Goal: Transaction & Acquisition: Purchase product/service

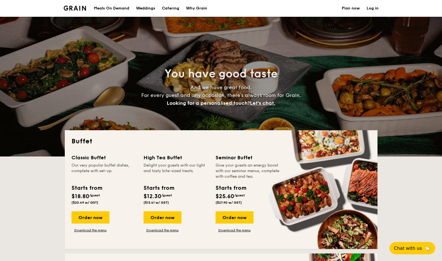
select select
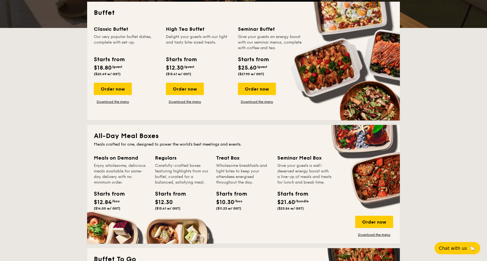
scroll to position [142, 0]
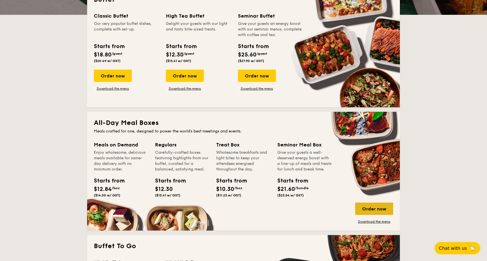
click at [387, 210] on div "Order now" at bounding box center [374, 209] width 38 height 12
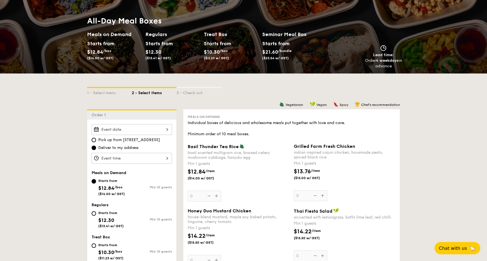
scroll to position [80, 0]
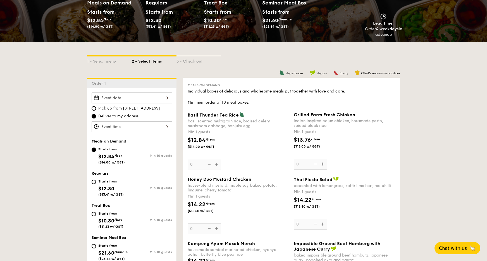
click at [161, 96] on div at bounding box center [132, 97] width 80 height 11
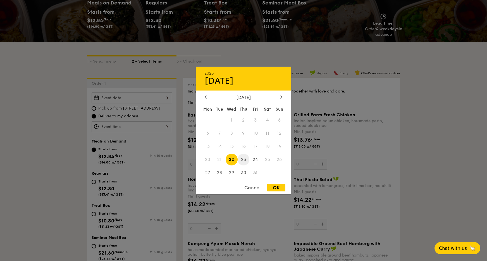
click at [245, 159] on span "23" at bounding box center [244, 159] width 12 height 12
click at [282, 186] on div "OK" at bounding box center [276, 188] width 18 height 8
type input "Oct 23, 2025"
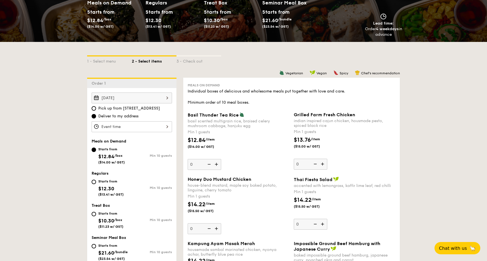
click at [161, 124] on div at bounding box center [132, 126] width 80 height 11
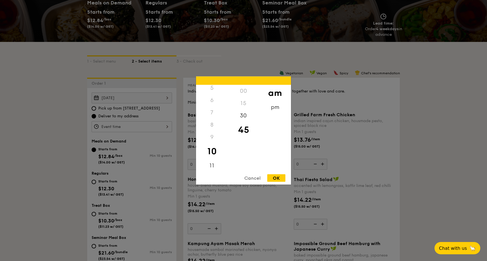
scroll to position [66, 0]
click at [215, 163] on div "11" at bounding box center [212, 166] width 32 height 16
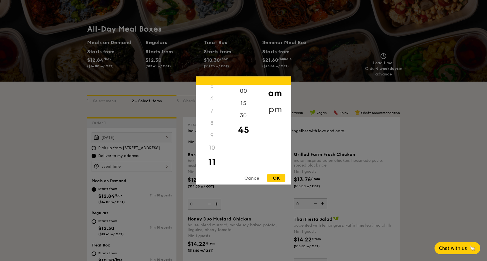
click at [271, 110] on div "pm" at bounding box center [275, 109] width 32 height 16
click at [215, 166] on div "11" at bounding box center [212, 164] width 32 height 12
click at [213, 161] on div "11" at bounding box center [212, 164] width 32 height 12
click at [243, 100] on div "15" at bounding box center [244, 105] width 32 height 16
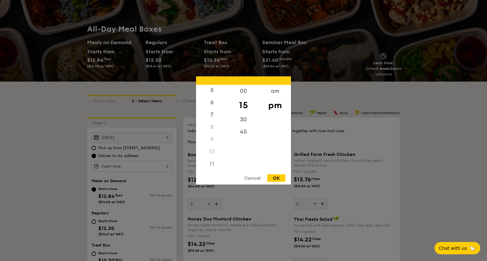
click at [213, 164] on div "11" at bounding box center [212, 164] width 32 height 12
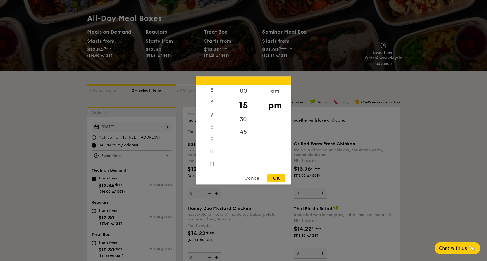
click at [212, 167] on div "11" at bounding box center [212, 164] width 32 height 12
click at [274, 91] on div "am" at bounding box center [275, 93] width 32 height 16
click at [282, 179] on div "OK" at bounding box center [276, 178] width 18 height 8
type input "11:15AM"
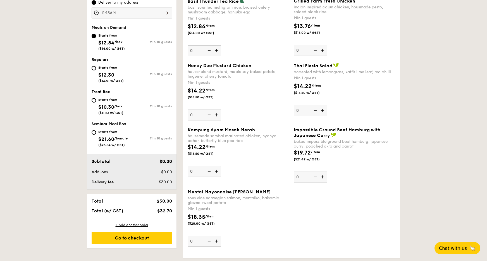
scroll to position [193, 0]
click at [215, 240] on img at bounding box center [217, 241] width 8 height 11
click at [215, 240] on input "0" at bounding box center [205, 241] width 34 height 11
click at [215, 240] on img at bounding box center [217, 241] width 8 height 11
click at [215, 240] on input "1" at bounding box center [205, 241] width 34 height 11
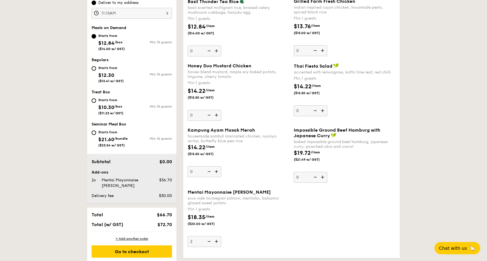
click at [215, 240] on img at bounding box center [217, 241] width 8 height 11
click at [215, 240] on input "2" at bounding box center [205, 241] width 34 height 11
click at [215, 240] on img at bounding box center [217, 241] width 8 height 11
click at [215, 240] on input "3" at bounding box center [205, 241] width 34 height 11
click at [215, 240] on img at bounding box center [217, 241] width 8 height 11
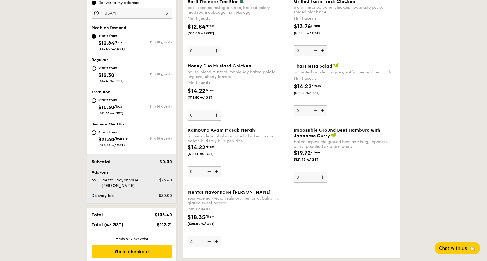
click at [215, 240] on input "4" at bounding box center [205, 241] width 34 height 11
click at [215, 240] on img at bounding box center [217, 241] width 8 height 11
click at [215, 240] on input "5" at bounding box center [205, 241] width 34 height 11
click at [215, 240] on img at bounding box center [217, 241] width 8 height 11
click at [215, 240] on input "6" at bounding box center [205, 241] width 34 height 11
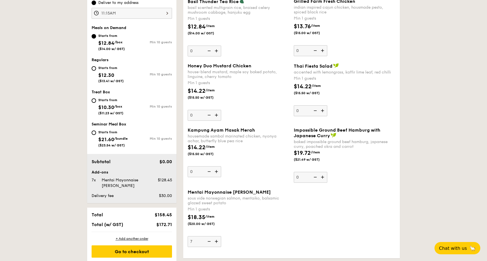
click at [215, 240] on img at bounding box center [217, 241] width 8 height 11
click at [215, 240] on input "7" at bounding box center [205, 241] width 34 height 11
click at [215, 240] on img at bounding box center [217, 241] width 8 height 11
click at [215, 240] on input "8" at bounding box center [205, 241] width 34 height 11
click at [215, 240] on img at bounding box center [217, 241] width 8 height 11
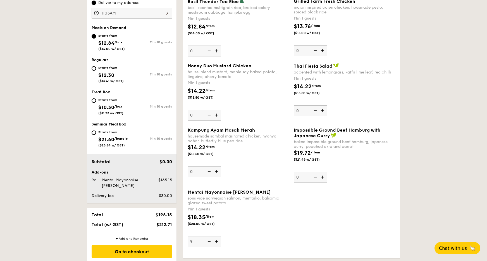
click at [215, 240] on input "9" at bounding box center [205, 241] width 34 height 11
type input "10"
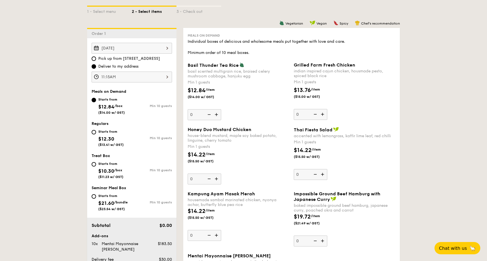
scroll to position [129, 0]
click at [323, 116] on img at bounding box center [323, 114] width 8 height 11
click at [323, 116] on input "0" at bounding box center [311, 114] width 34 height 11
click at [323, 116] on img at bounding box center [323, 114] width 8 height 11
click at [323, 116] on input "1" at bounding box center [311, 114] width 34 height 11
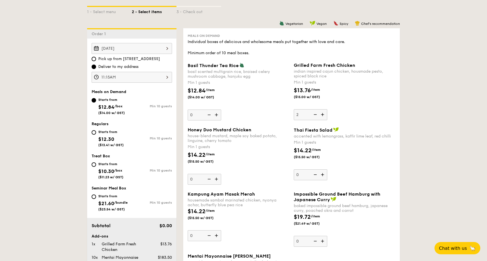
click at [323, 116] on img at bounding box center [323, 114] width 8 height 11
click at [323, 116] on input "2" at bounding box center [311, 114] width 34 height 11
click at [323, 116] on img at bounding box center [323, 114] width 8 height 11
click at [323, 116] on input "3" at bounding box center [311, 114] width 34 height 11
click at [323, 116] on img at bounding box center [323, 114] width 8 height 11
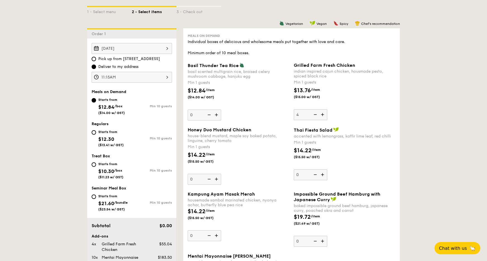
click at [323, 116] on input "4" at bounding box center [311, 114] width 34 height 11
click at [323, 116] on img at bounding box center [323, 114] width 8 height 11
click at [323, 116] on input "5" at bounding box center [311, 114] width 34 height 11
click at [323, 116] on img at bounding box center [323, 114] width 8 height 11
click at [323, 116] on input "6" at bounding box center [311, 114] width 34 height 11
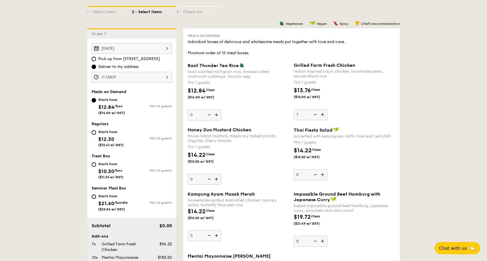
click at [323, 116] on img at bounding box center [323, 114] width 8 height 11
click at [323, 116] on input "7" at bounding box center [311, 114] width 34 height 11
click at [323, 116] on img at bounding box center [323, 114] width 8 height 11
click at [323, 116] on input "8" at bounding box center [311, 114] width 34 height 11
click at [323, 116] on img at bounding box center [323, 114] width 8 height 11
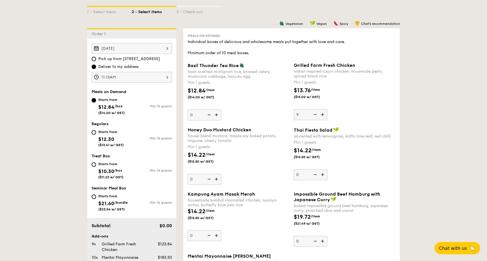
click at [323, 116] on input "9" at bounding box center [311, 114] width 34 height 11
type input "10"
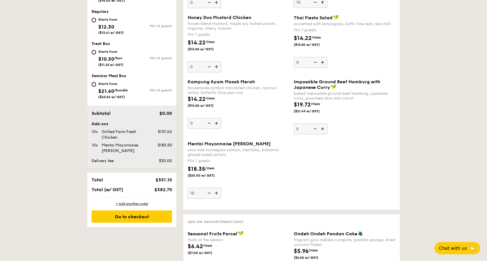
scroll to position [241, 0]
click at [117, 213] on div "Go to checkout" at bounding box center [132, 217] width 80 height 12
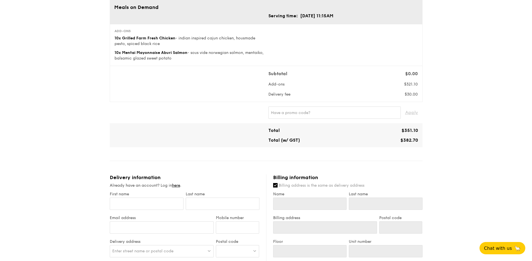
scroll to position [46, 0]
click at [133, 201] on input "First name" at bounding box center [147, 203] width 74 height 12
click at [135, 204] on input "First name" at bounding box center [147, 203] width 74 height 12
type input "R"
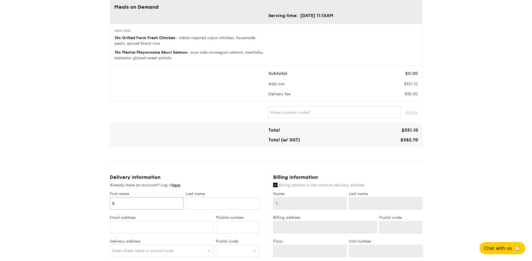
type input "Ra"
type input "Rac"
type input "Rach"
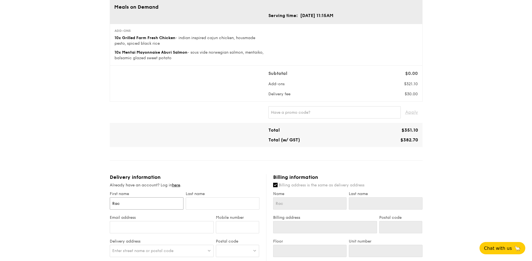
type input "Rach"
type input "Rache"
type input "Rachel"
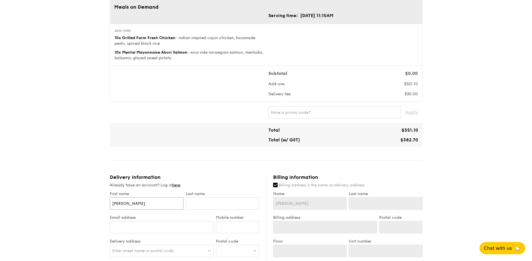
type input "Rachel"
click at [217, 198] on input "text" at bounding box center [223, 203] width 74 height 12
type input "S"
type input "Si"
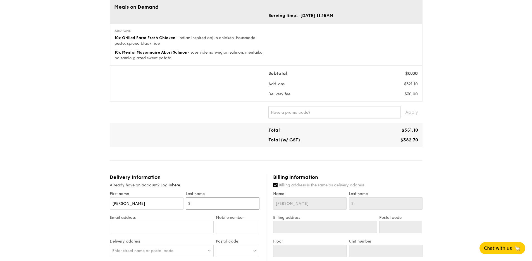
type input "Si"
type input "Sim"
click at [130, 187] on div "Already have an account? Log in here ." at bounding box center [185, 185] width 150 height 6
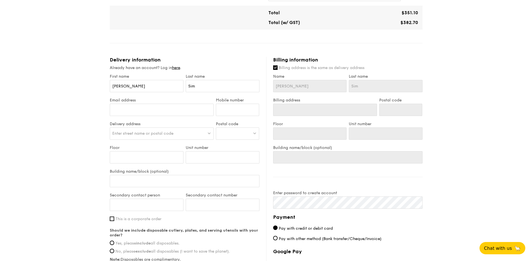
scroll to position [165, 0]
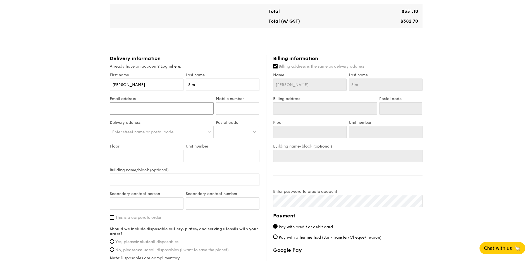
click at [136, 108] on input "Email address" at bounding box center [162, 108] width 104 height 12
drag, startPoint x: 139, startPoint y: 87, endPoint x: 95, endPoint y: 87, distance: 44.4
click at [96, 87] on div "1 - Select menu 2 - Select items 3 - Check out Meals on Demand Serving time: Oc…" at bounding box center [266, 93] width 532 height 516
type input "A"
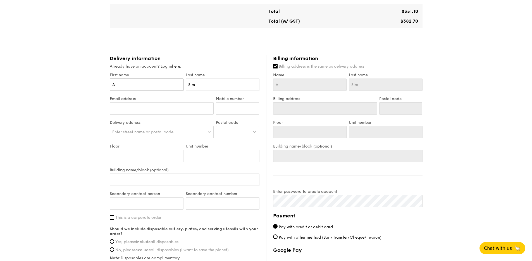
type input "An"
type input "Ang"
type input "Ange"
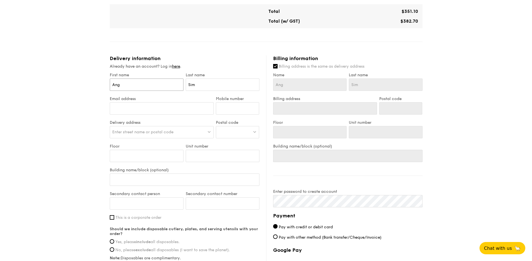
type input "Ange"
type input "Angel"
type input "Angeli"
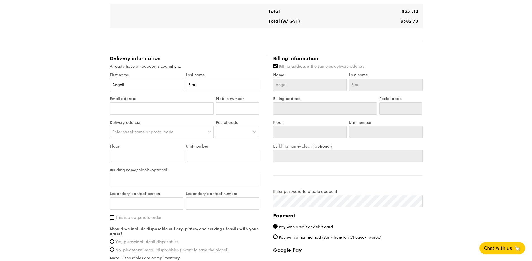
type input "Angelin"
type input "Angeline"
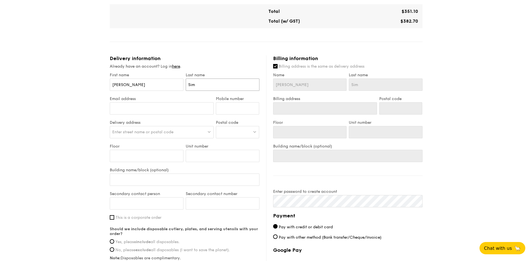
click at [198, 82] on input "Sim" at bounding box center [223, 85] width 74 height 12
type input "Si"
type input "S"
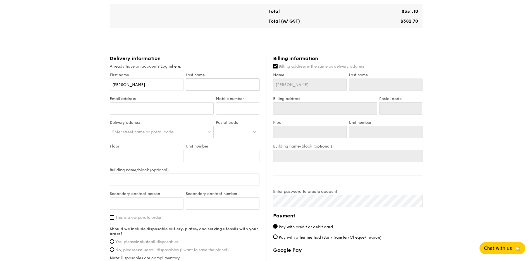
type input "N"
type input "Ng"
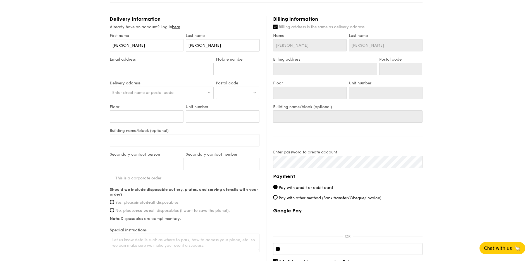
scroll to position [202, 0]
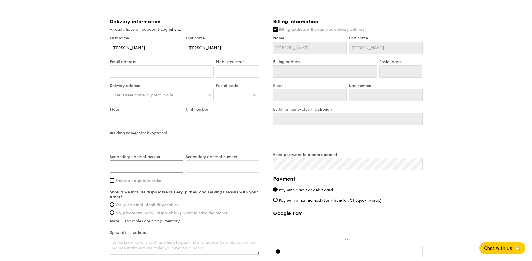
click at [159, 167] on input "Secondary contact person" at bounding box center [147, 166] width 74 height 12
click at [197, 167] on input "Secondary contact number" at bounding box center [223, 166] width 74 height 12
click at [69, 115] on div "1 - Select menu 2 - Select items 3 - Check out Meals on Demand Serving time: Oc…" at bounding box center [266, 56] width 532 height 516
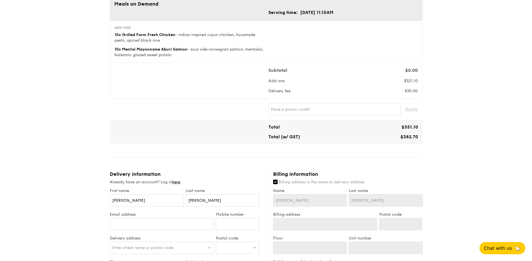
scroll to position [43, 0]
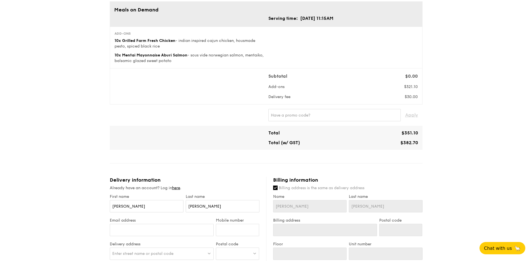
click at [308, 107] on div "Apply" at bounding box center [266, 115] width 313 height 21
click at [308, 114] on input "text" at bounding box center [335, 115] width 132 height 12
type input "v"
paste input "WELCOMEFEAST"
type input "WELCOMEFEAST"
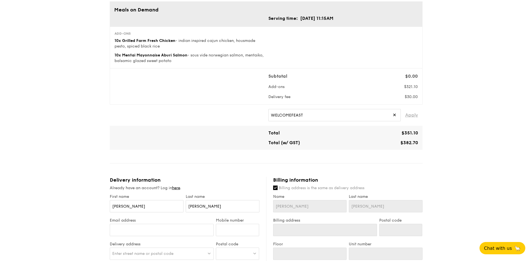
click at [411, 113] on span "Apply" at bounding box center [411, 115] width 13 height 12
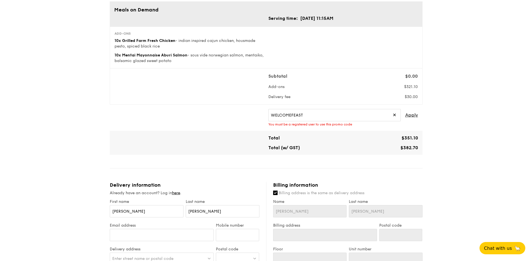
click at [396, 115] on span "✕" at bounding box center [395, 115] width 4 height 12
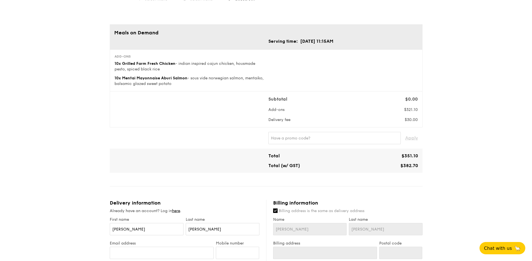
scroll to position [0, 0]
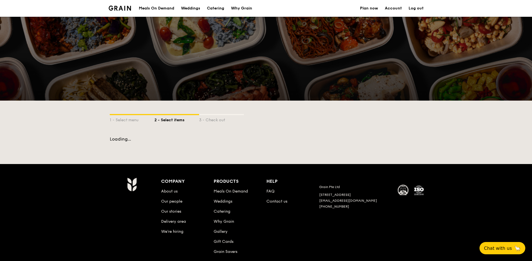
scroll to position [29, 0]
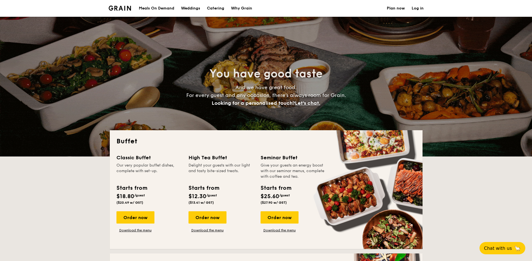
select select
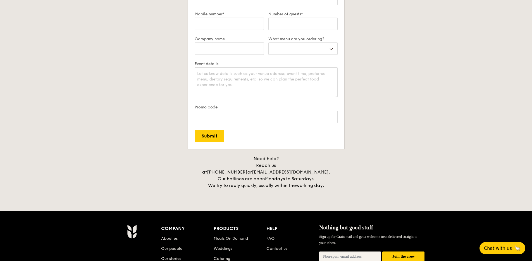
scroll to position [1101, 0]
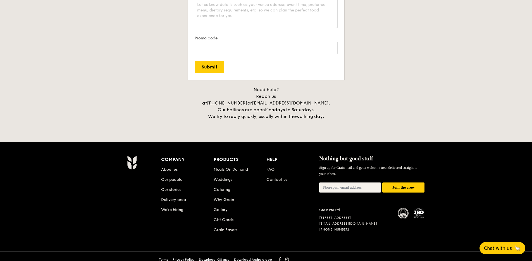
click at [274, 174] on li "Contact us" at bounding box center [293, 179] width 53 height 10
click at [274, 177] on link "Contact us" at bounding box center [277, 179] width 21 height 5
click at [282, 183] on div "Company About us Our people Our stories Delivery area We’re hiring Products Mea…" at bounding box center [293, 199] width 264 height 87
click at [267, 163] on li "FAQ" at bounding box center [293, 168] width 53 height 10
click at [269, 167] on link "FAQ" at bounding box center [271, 169] width 8 height 5
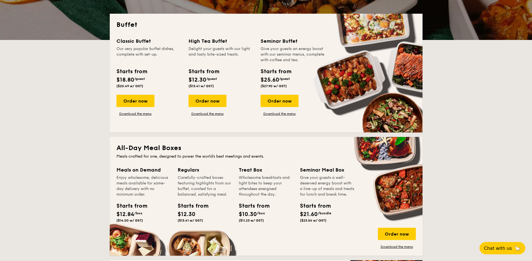
scroll to position [0, 0]
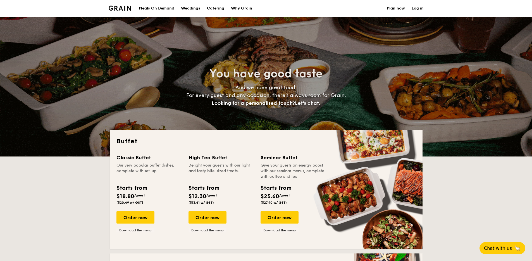
select select
click at [419, 10] on link "Log in" at bounding box center [418, 8] width 12 height 17
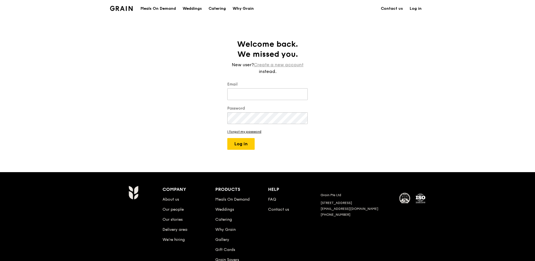
click at [267, 65] on link "Create a new account" at bounding box center [279, 64] width 50 height 7
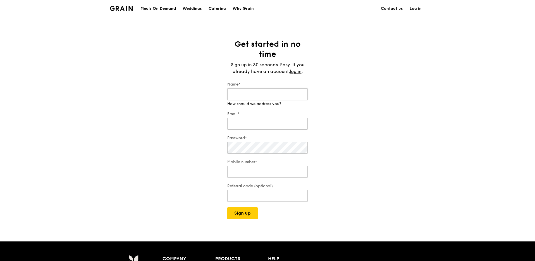
type input "r"
type input "[PERSON_NAME]"
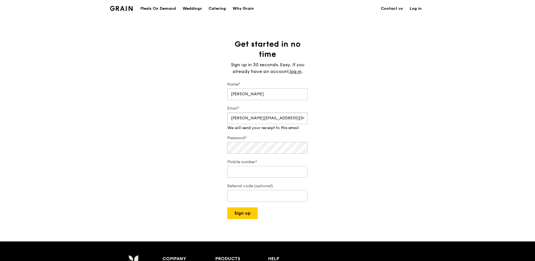
type input "[PERSON_NAME][EMAIL_ADDRESS][DOMAIN_NAME]"
click at [263, 173] on div "Mobile number*" at bounding box center [267, 169] width 80 height 20
type input "98515122"
click at [254, 197] on div "Referral code (optional) Enter your referral code here" at bounding box center [267, 190] width 80 height 25
click at [351, 183] on div "Get started in no time Sign up in 30 seconds. Easy. If you already have an acco…" at bounding box center [267, 129] width 535 height 180
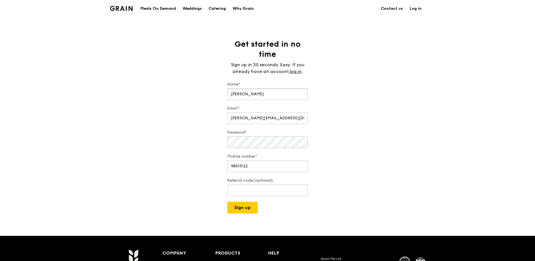
click at [281, 95] on input "[PERSON_NAME]" at bounding box center [267, 94] width 80 height 12
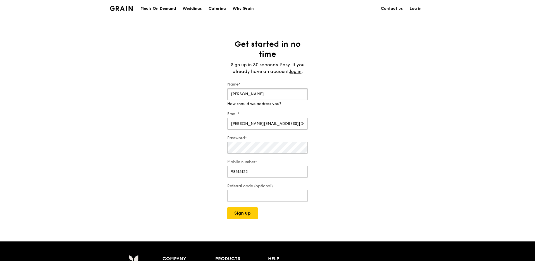
click at [247, 95] on input "Rachel Sim" at bounding box center [267, 94] width 80 height 12
type input "Rachel Sim"
click at [349, 166] on div "Get started in no time Sign up in 30 seconds. Easy. If you already have an acco…" at bounding box center [267, 129] width 535 height 180
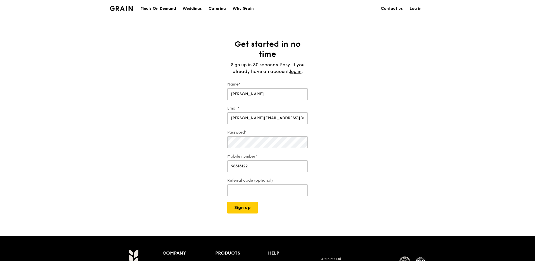
click at [178, 173] on div "Get started in no time Sign up in 30 seconds. Easy. If you already have an acco…" at bounding box center [267, 126] width 535 height 174
click at [248, 209] on button "Sign up" at bounding box center [242, 208] width 30 height 12
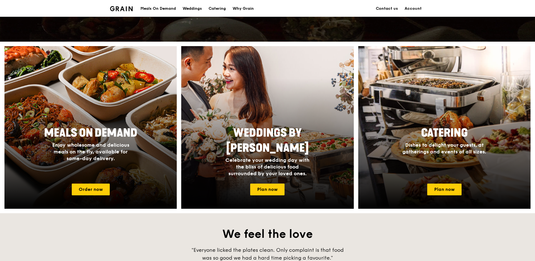
scroll to position [187, 0]
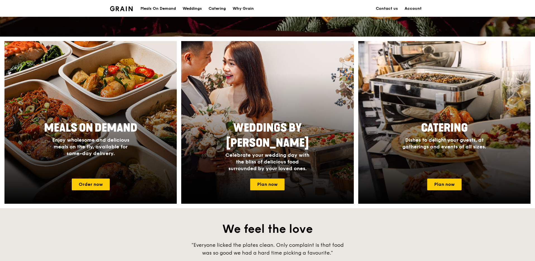
click at [419, 7] on link "Account" at bounding box center [414, 8] width 24 height 17
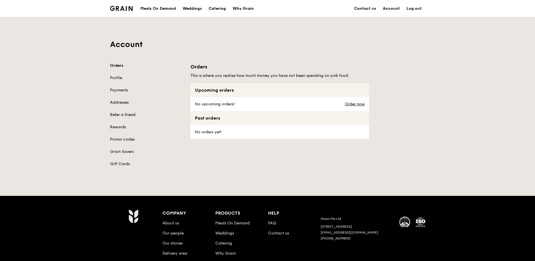
click at [134, 115] on link "Refer a friend" at bounding box center [147, 115] width 74 height 6
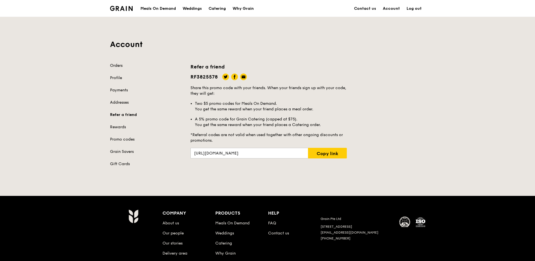
click at [117, 67] on link "Orders" at bounding box center [147, 66] width 74 height 6
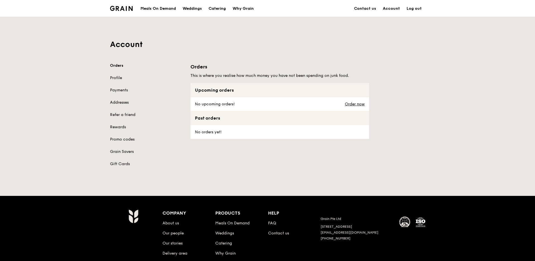
click at [117, 83] on div "Orders Profile Payments Addresses Refer a friend Rewards Promo codes Grain Save…" at bounding box center [147, 115] width 74 height 104
click at [116, 80] on link "Profile" at bounding box center [147, 78] width 74 height 6
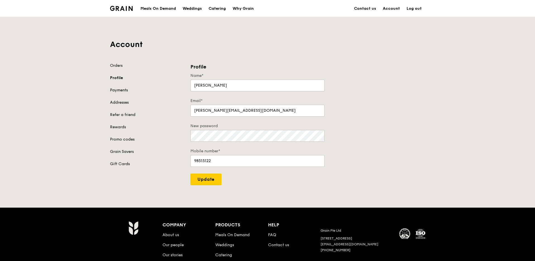
click at [117, 92] on link "Payments" at bounding box center [147, 90] width 74 height 6
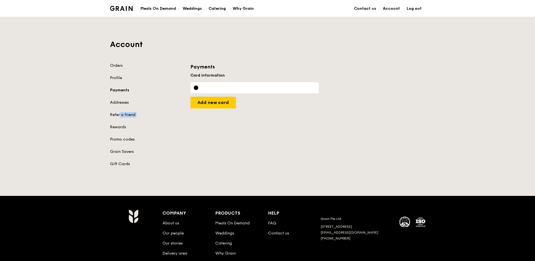
drag, startPoint x: 119, startPoint y: 106, endPoint x: 83, endPoint y: 120, distance: 38.4
click at [84, 120] on div "Account Orders Profile Payments Addresses Refer a friend Rewards Promo codes Gr…" at bounding box center [267, 95] width 535 height 157
click at [127, 162] on link "Gift Cards" at bounding box center [147, 164] width 74 height 6
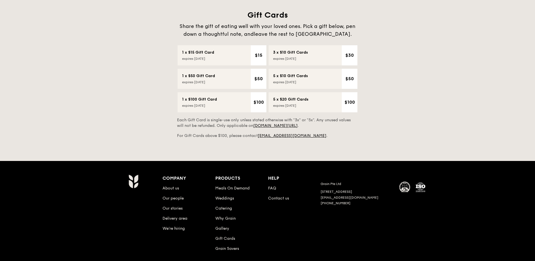
scroll to position [167, 0]
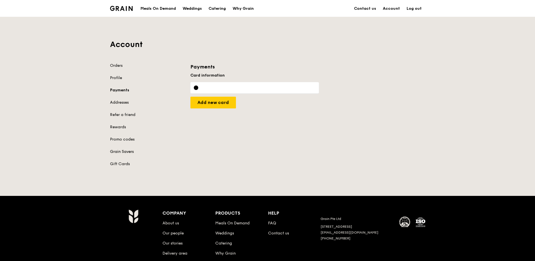
click at [118, 149] on link "Grain Savers" at bounding box center [147, 152] width 74 height 6
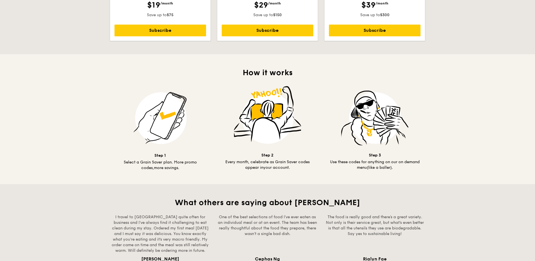
scroll to position [264, 0]
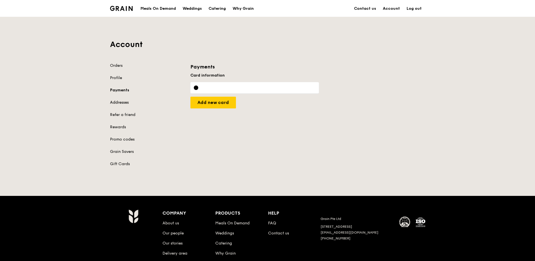
click at [119, 104] on link "Addresses" at bounding box center [147, 103] width 74 height 6
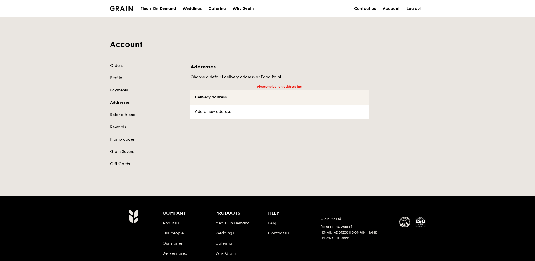
click at [118, 11] on div "Grain logo" at bounding box center [121, 8] width 23 height 17
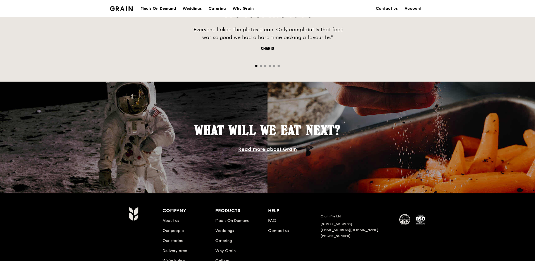
scroll to position [445, 0]
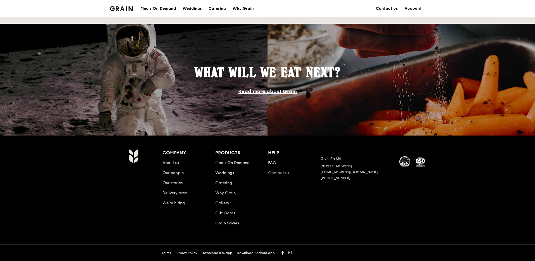
click at [275, 172] on link "Contact us" at bounding box center [278, 172] width 21 height 5
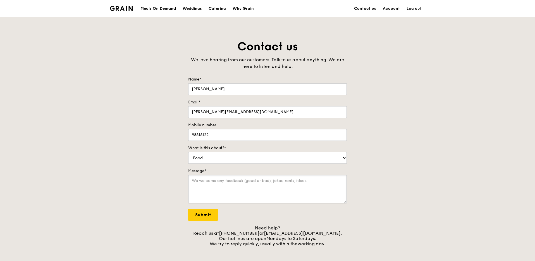
click at [231, 186] on textarea "Message*" at bounding box center [267, 189] width 159 height 29
click at [239, 160] on select "Food Service Billing/Payment Catering Others" at bounding box center [267, 158] width 159 height 12
select select "Service"
click at [188, 152] on select "Food Service Billing/Payment Catering Others" at bounding box center [267, 158] width 159 height 12
click at [230, 181] on textarea "Message*" at bounding box center [267, 189] width 159 height 29
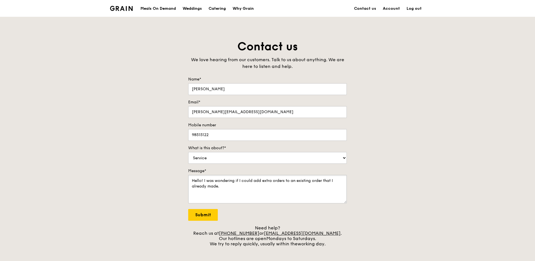
click at [242, 179] on textarea "Hello! I was wondering if I could add extra orders to an existing order that I …" at bounding box center [267, 189] width 159 height 29
drag, startPoint x: 278, startPoint y: 182, endPoint x: 272, endPoint y: 182, distance: 5.9
click at [273, 182] on textarea "Hello! I was wondering if it's possible to could add extra orders to an existin…" at bounding box center [267, 189] width 159 height 29
click at [300, 185] on textarea "Hello! I was wondering if it's possible to add extra orders to an existing orde…" at bounding box center [267, 189] width 159 height 29
type textarea "Hello! I was wondering if it's possible to add extra orders to an existing orde…"
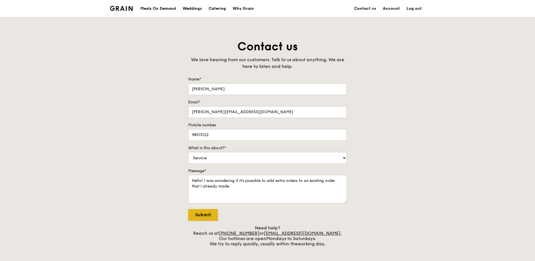
click at [210, 215] on input "Submit" at bounding box center [203, 215] width 30 height 12
select select "Food"
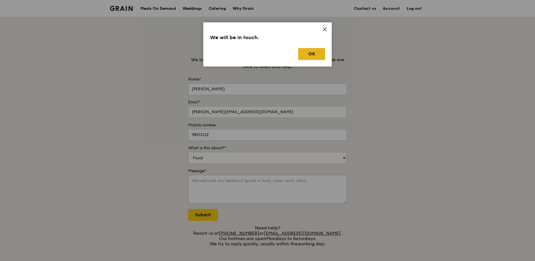
click at [306, 50] on button "OK" at bounding box center [311, 54] width 27 height 12
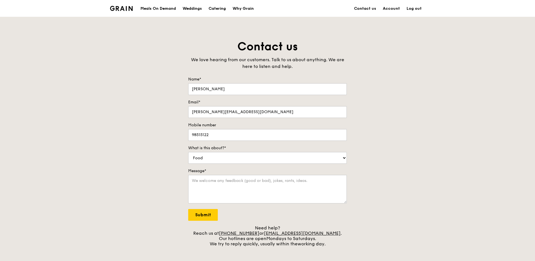
click at [128, 11] on div "Grain logo" at bounding box center [121, 8] width 23 height 17
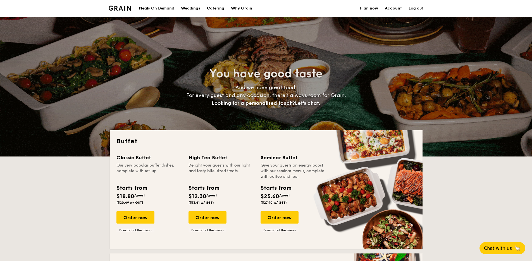
select select
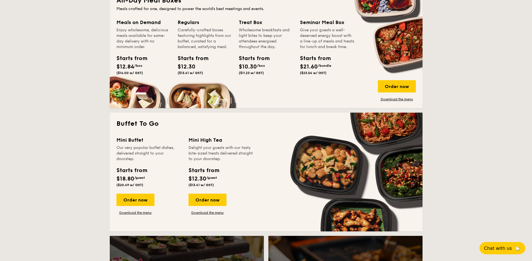
scroll to position [246, 0]
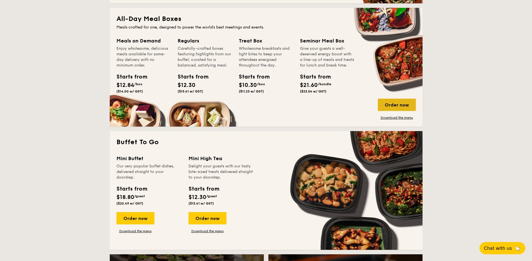
click at [405, 99] on div "Order now" at bounding box center [397, 105] width 38 height 12
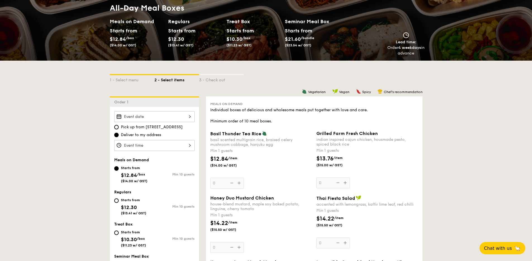
scroll to position [93, 0]
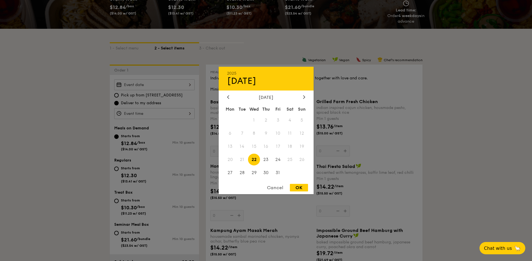
click at [157, 84] on div "2025 Oct 22 October 2025 Mon Tue Wed Thu Fri Sat Sun 1 2 3 4 5 6 7 8 9 10 11 12…" at bounding box center [154, 84] width 80 height 11
click at [265, 159] on span "23" at bounding box center [266, 159] width 12 height 12
click at [296, 184] on div "OK" at bounding box center [299, 188] width 18 height 8
type input "Oct 23, 2025"
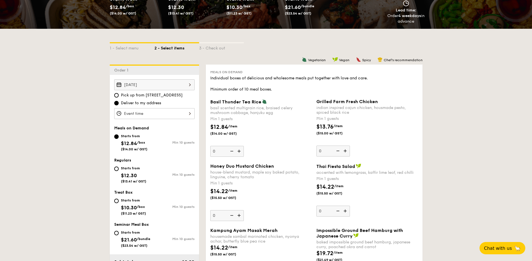
click at [183, 117] on div at bounding box center [154, 113] width 80 height 11
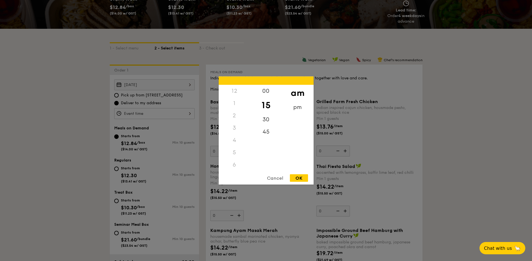
scroll to position [66, 0]
click at [300, 178] on div "OK" at bounding box center [299, 178] width 18 height 8
type input "11:15AM"
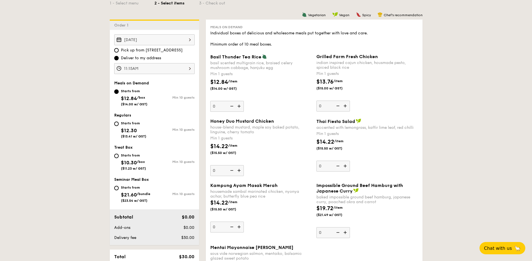
scroll to position [213, 0]
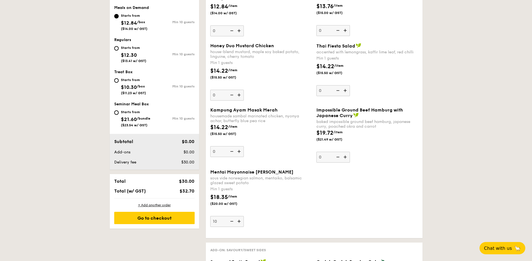
type input "10"
click at [269, 216] on div "Mentai Mayonnaise Aburi Salmon sous vide norwegian salmon, mentaiko, balsamic g…" at bounding box center [261, 198] width 102 height 58
click at [244, 216] on input "10" at bounding box center [227, 221] width 34 height 11
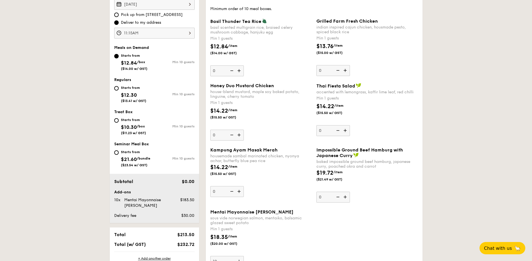
scroll to position [145, 0]
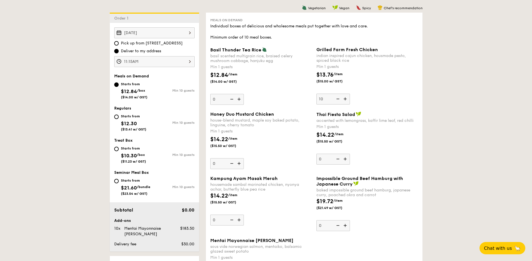
type input "10"
click at [415, 135] on div "$14.22 /item ($15.50 w/ GST)" at bounding box center [367, 141] width 106 height 20
click at [350, 154] on input "0" at bounding box center [334, 159] width 34 height 11
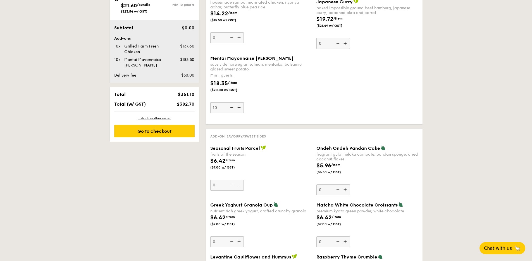
scroll to position [340, 0]
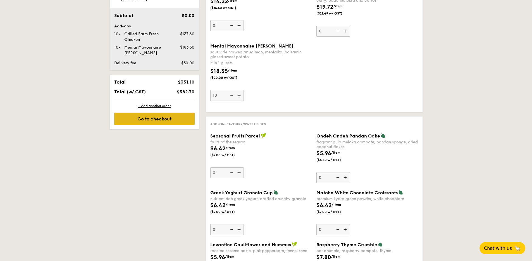
click at [170, 119] on div "Go to checkout" at bounding box center [154, 119] width 80 height 12
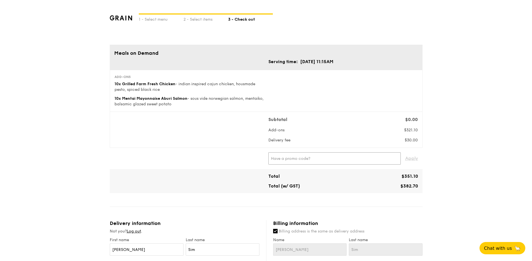
click at [293, 152] on input "text" at bounding box center [335, 158] width 132 height 12
paste input "WELCOMEFEAST"
type input "WELCOMEFEAST"
click at [407, 157] on span "Apply" at bounding box center [411, 158] width 13 height 12
click at [454, 139] on div "1 - Select menu 2 - Select items 3 - Check out Meals on Demand Serving time: Oc…" at bounding box center [266, 247] width 532 height 494
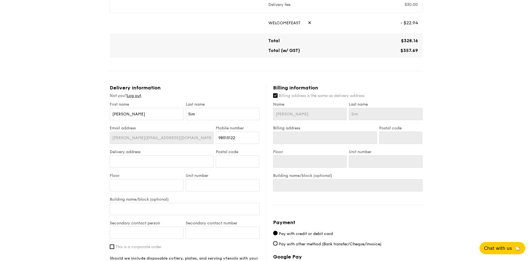
scroll to position [137, 0]
click at [181, 160] on input "Delivery address" at bounding box center [162, 160] width 104 height 12
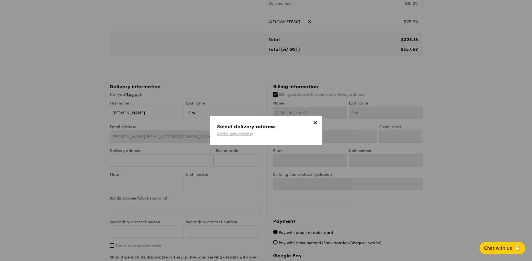
click at [249, 134] on link "Add a new address" at bounding box center [235, 134] width 36 height 5
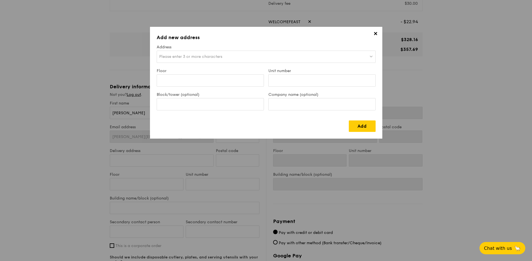
click at [262, 53] on div "Please enter 3 or more characters" at bounding box center [266, 57] width 219 height 12
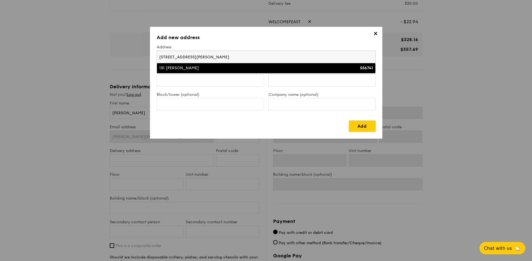
type input "151 Lorong Chuan, #02-06 New Tech Park, Singapore 556741"
click at [265, 67] on div "151 Lorong Chuan" at bounding box center [239, 68] width 161 height 6
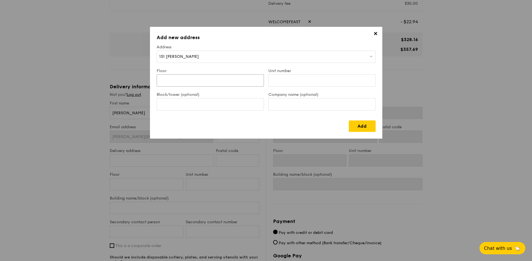
click at [241, 82] on input "Floor" at bounding box center [210, 80] width 107 height 12
click at [238, 57] on div "151 Lorong Chuan" at bounding box center [266, 57] width 219 height 12
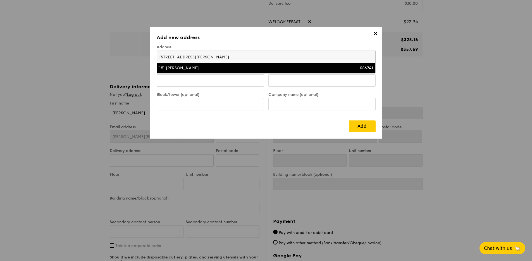
click at [240, 70] on div "151 Lorong Chuan" at bounding box center [239, 68] width 161 height 6
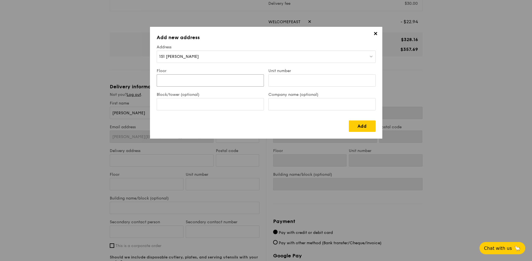
click at [238, 82] on input "Floor" at bounding box center [210, 80] width 107 height 12
type input "02"
type input "06"
click at [194, 105] on input "Block/tower (optional)" at bounding box center [210, 104] width 107 height 12
type input "New Tech Park"
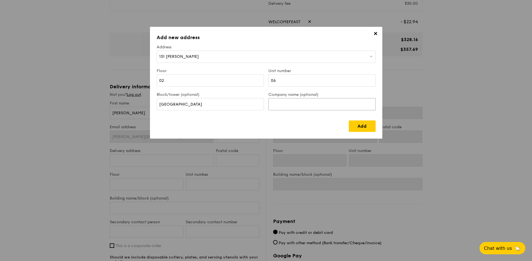
click at [291, 106] on input "Company name (optional)" at bounding box center [322, 104] width 107 height 12
click at [255, 53] on div "151 Lorong Chuan" at bounding box center [266, 57] width 219 height 12
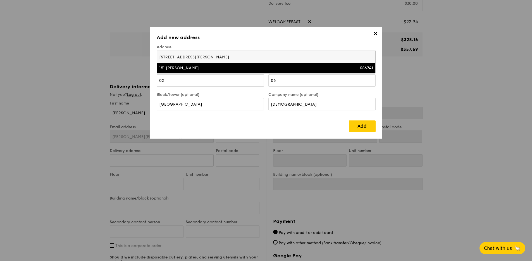
click at [257, 59] on input "151 Lorong Chuan, #02-06 New Tech Park, Singapore 556741" at bounding box center [266, 57] width 219 height 12
click at [281, 128] on div "Add" at bounding box center [266, 124] width 219 height 16
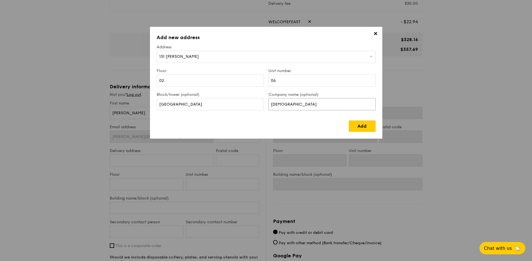
click at [309, 100] on input "Hope Church" at bounding box center [322, 104] width 107 height 12
click at [308, 109] on input "Hope Church" at bounding box center [322, 104] width 107 height 12
click at [278, 121] on div "Add" at bounding box center [266, 124] width 219 height 16
click at [285, 104] on input "Hope Church Singapore" at bounding box center [322, 104] width 107 height 12
drag, startPoint x: 284, startPoint y: 104, endPoint x: 280, endPoint y: 104, distance: 4.2
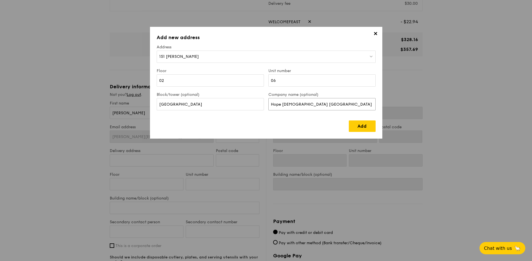
click at [280, 104] on input "Hope Church Singapore" at bounding box center [322, 104] width 107 height 12
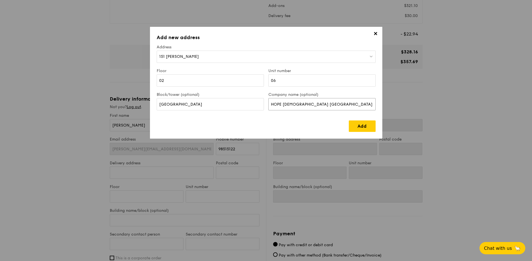
scroll to position [88, 0]
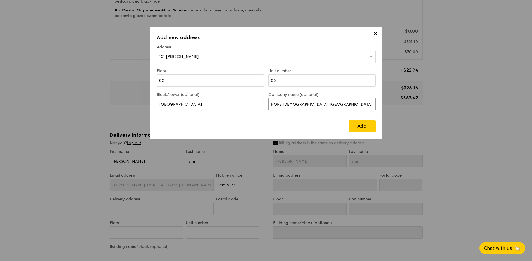
drag, startPoint x: 282, startPoint y: 105, endPoint x: 344, endPoint y: 105, distance: 61.8
click at [344, 105] on input "HOPE Church Singapore" at bounding box center [322, 104] width 107 height 12
drag, startPoint x: 283, startPoint y: 105, endPoint x: 323, endPoint y: 105, distance: 39.4
click at [323, 105] on input "HOPE Church Singapore" at bounding box center [322, 104] width 107 height 12
type input "HOPE Church Singapore"
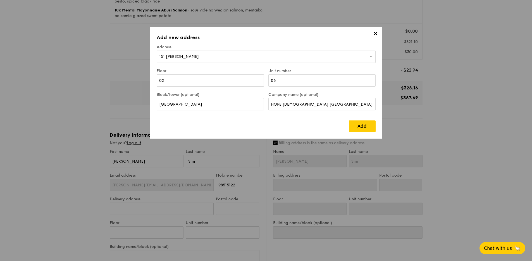
click at [263, 123] on div "Add" at bounding box center [266, 124] width 219 height 16
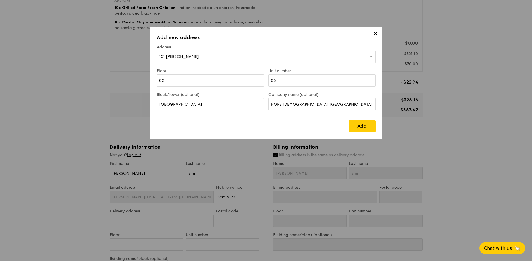
scroll to position [76, 0]
click at [241, 103] on input "New Tech Park" at bounding box center [210, 104] width 107 height 12
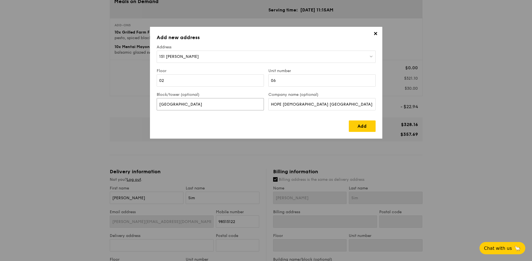
scroll to position [48, 0]
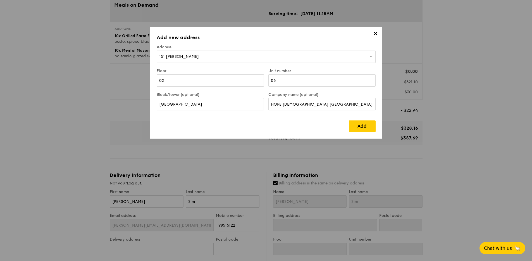
click at [229, 51] on div "151 Lorong Chuan" at bounding box center [266, 57] width 219 height 12
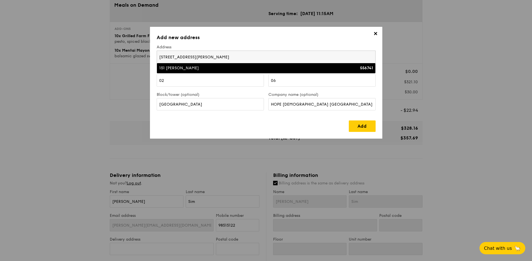
click at [234, 54] on input "151 Lorong Chuan, #02-06 New Tech Park, Singapore 556741" at bounding box center [266, 57] width 219 height 12
click at [265, 67] on div "151 Lorong Chuan" at bounding box center [239, 68] width 161 height 6
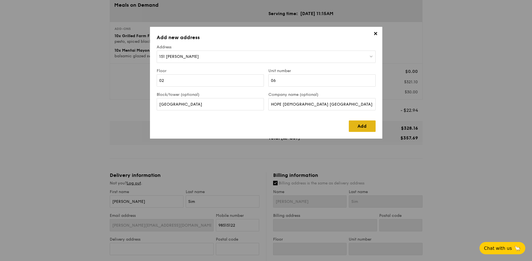
click at [358, 127] on link "Add" at bounding box center [362, 125] width 27 height 11
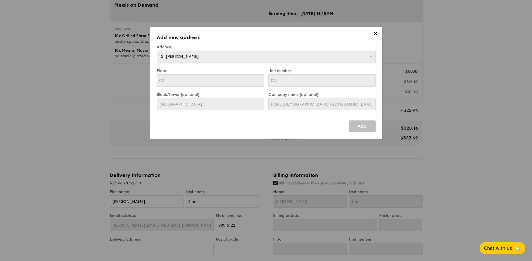
type input "151 Lorong Chuan"
type input "556741"
type input "02"
type input "06"
type input "New Tech Park"
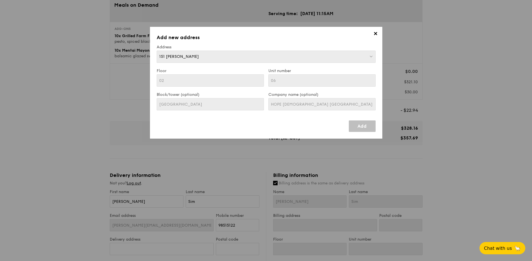
type input "151 Lorong Chuan"
type input "556741"
type input "02"
type input "06"
type input "New Tech Park"
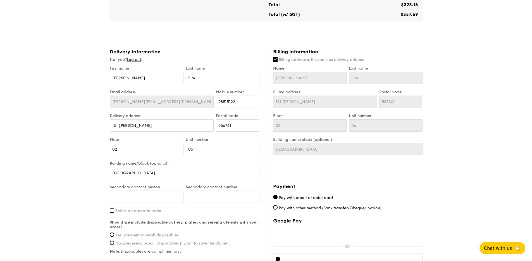
scroll to position [189, 0]
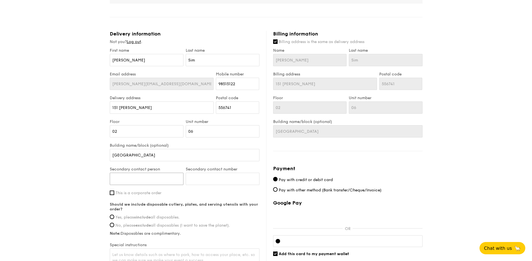
click at [168, 181] on input "Secondary contact person" at bounding box center [147, 179] width 74 height 12
type input "Angeline Ng"
click at [196, 183] on input "Secondary contact number" at bounding box center [223, 179] width 74 height 12
paste input "6598580181"
drag, startPoint x: 194, startPoint y: 180, endPoint x: 173, endPoint y: 180, distance: 21.5
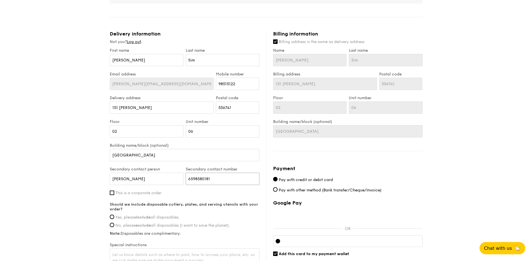
click at [177, 180] on div "Secondary contact person Angeline Ng Secondary contact number 6598580181" at bounding box center [185, 179] width 152 height 24
type input "98580181"
click at [70, 191] on div "1 - Select menu 2 - Select items 3 - Check out Meals on Demand Serving time: Oc…" at bounding box center [266, 58] width 532 height 494
click at [113, 194] on input "This is a corporate order" at bounding box center [112, 193] width 4 height 4
checkbox input "true"
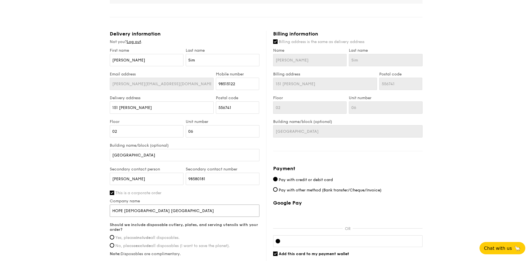
click at [136, 209] on input "HOPE Church Singapore" at bounding box center [185, 211] width 150 height 12
drag, startPoint x: 156, startPoint y: 210, endPoint x: 76, endPoint y: 210, distance: 79.6
click at [77, 210] on div "1 - Select menu 2 - Select items 3 - Check out Meals on Demand Serving time: Oc…" at bounding box center [266, 61] width 532 height 500
type input "e"
type input "Victory Family Centre"
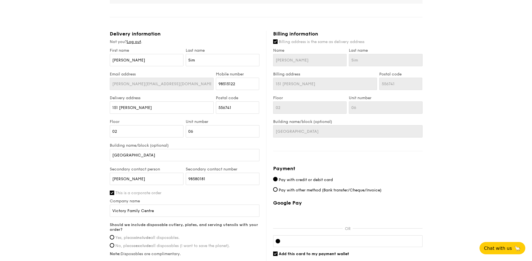
click at [49, 189] on div "1 - Select menu 2 - Select items 3 - Check out Meals on Demand Serving time: Oc…" at bounding box center [266, 61] width 532 height 500
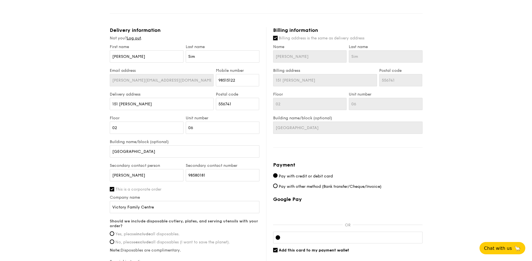
click at [276, 39] on input "Billing address is the same as delivery address" at bounding box center [275, 38] width 4 height 4
checkbox input "false"
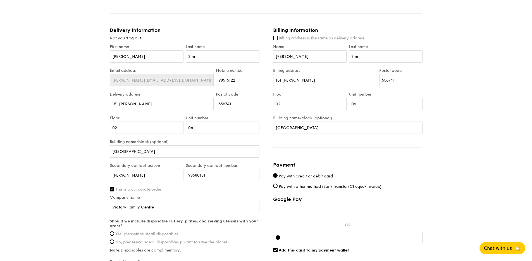
click at [311, 79] on input "151 Lorong Chuan" at bounding box center [325, 80] width 104 height 12
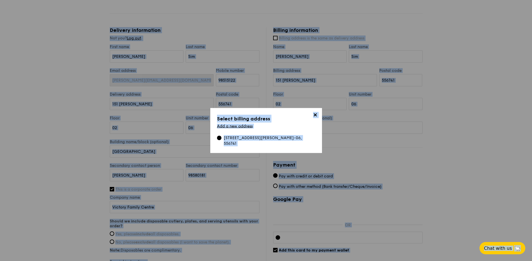
click at [316, 117] on span "✕" at bounding box center [316, 116] width 8 height 8
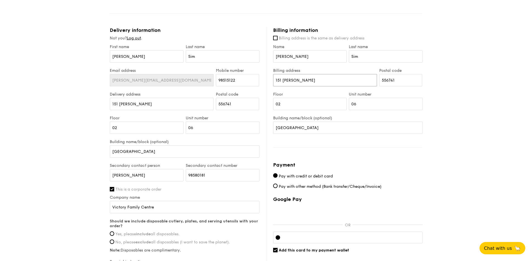
click at [318, 82] on input "151 Lorong Chuan" at bounding box center [325, 80] width 104 height 12
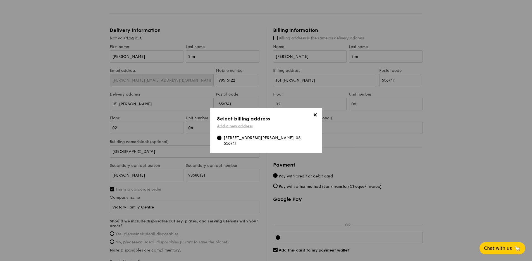
click at [250, 127] on link "Add a new address" at bounding box center [235, 126] width 36 height 5
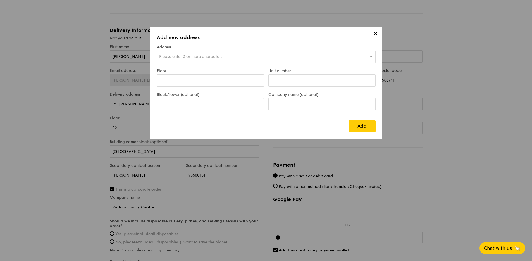
click at [200, 59] on div "Please enter 3 or more characters" at bounding box center [266, 57] width 219 height 12
click at [200, 59] on input "search" at bounding box center [266, 57] width 219 height 12
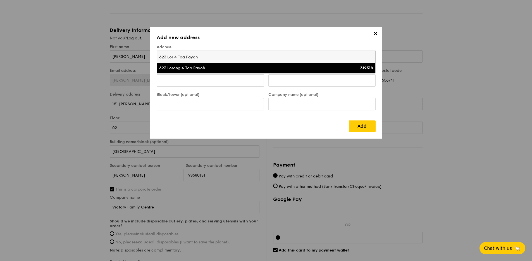
type input "623 Lor 4 Toa Payoh"
click at [194, 67] on div "623 Lorong 4 Toa Payoh" at bounding box center [239, 68] width 161 height 6
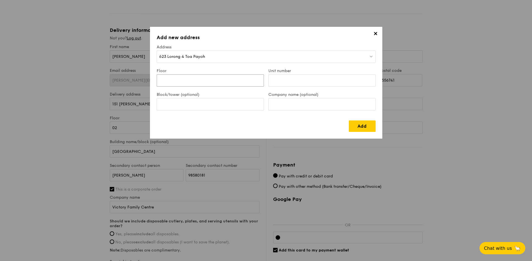
click at [195, 78] on input "Floor" at bounding box center [210, 80] width 107 height 12
type input "03"
click at [291, 85] on div "Unit number" at bounding box center [322, 80] width 112 height 24
click at [291, 85] on input "Unit number" at bounding box center [322, 80] width 107 height 12
type input "00"
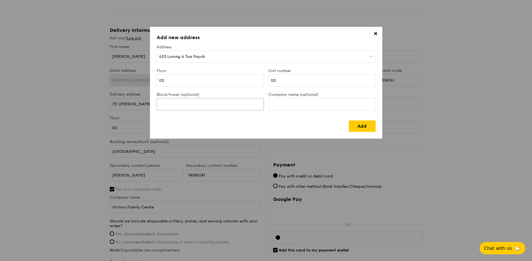
click at [251, 102] on input "Block/tower (optional)" at bounding box center [210, 104] width 107 height 12
click at [290, 111] on div "Company name (optional)" at bounding box center [322, 104] width 112 height 24
click at [291, 104] on input "Company name (optional)" at bounding box center [322, 104] width 107 height 12
type input "v"
type input "Victory Family Centre"
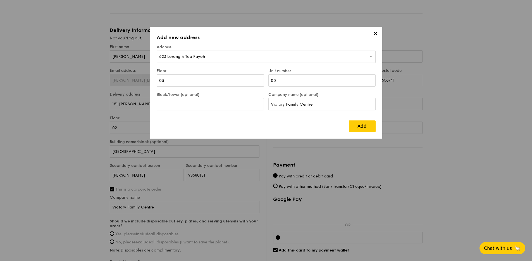
click at [311, 51] on div "623 Lorong 4 Toa Payoh" at bounding box center [266, 57] width 219 height 12
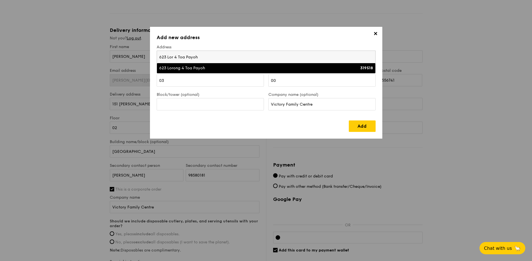
click at [307, 127] on div "Add" at bounding box center [266, 124] width 219 height 16
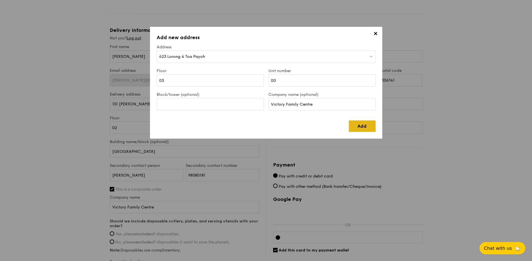
click at [364, 126] on link "Add" at bounding box center [362, 125] width 27 height 11
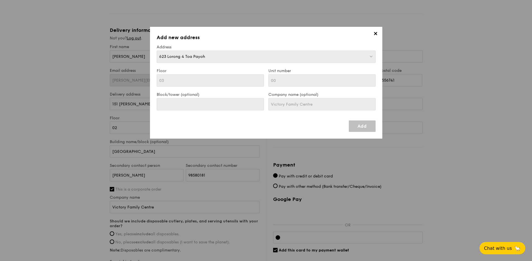
type input "623 Lorong 4 Toa Payoh"
type input "319518"
type input "03"
type input "00"
type input "623 Lorong 4 Toa Payoh"
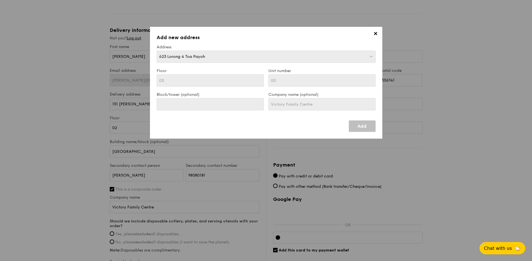
type input "319518"
type input "03"
type input "00"
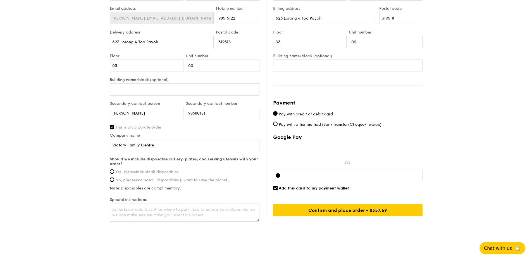
scroll to position [262, 0]
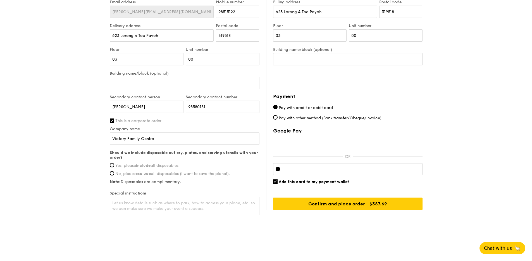
click at [144, 167] on strong "include" at bounding box center [143, 165] width 15 height 5
click at [114, 167] on input "Yes, please include all disposables." at bounding box center [112, 165] width 4 height 4
radio input "true"
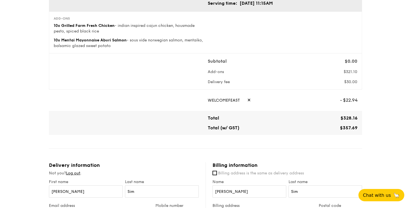
scroll to position [0, 0]
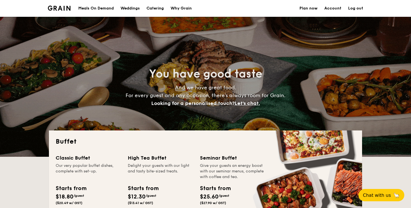
select select
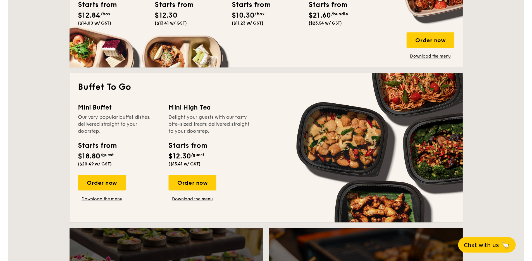
scroll to position [337, 0]
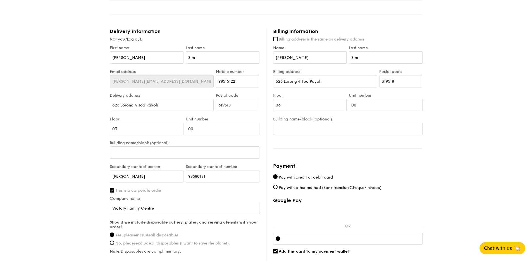
scroll to position [191, 0]
click at [182, 109] on input "623 Lorong 4 Toa Payoh" at bounding box center [162, 105] width 104 height 12
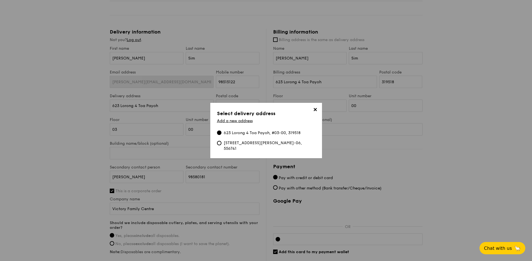
click at [253, 146] on div "[STREET_ADDRESS][PERSON_NAME]-06, 556741" at bounding box center [270, 145] width 92 height 11
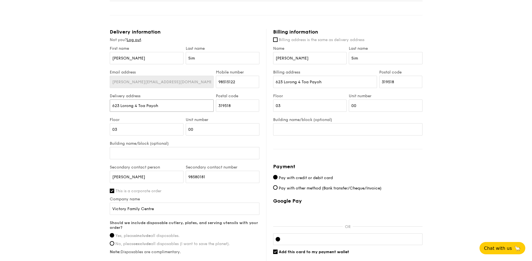
click at [166, 107] on input "623 Lorong 4 Toa Payoh" at bounding box center [162, 105] width 104 height 12
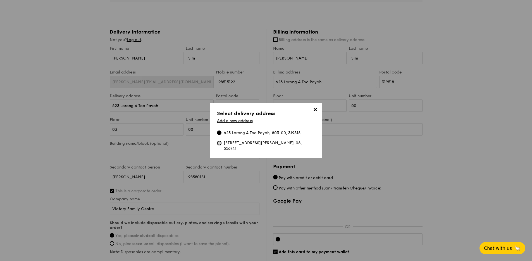
click at [217, 143] on input "[STREET_ADDRESS][PERSON_NAME]-06, 556741" at bounding box center [219, 143] width 4 height 4
type input "151 [PERSON_NAME]"
type input "556741"
type input "02"
type input "06"
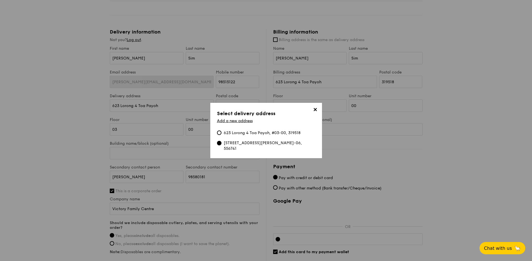
type input "[GEOGRAPHIC_DATA]"
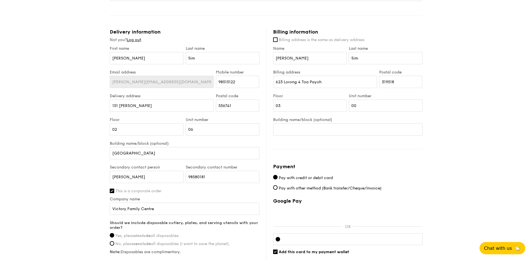
click at [51, 130] on div "1 - Select menu 2 - Select items 3 - Check out Meals on Demand Serving time: [D…" at bounding box center [266, 59] width 532 height 500
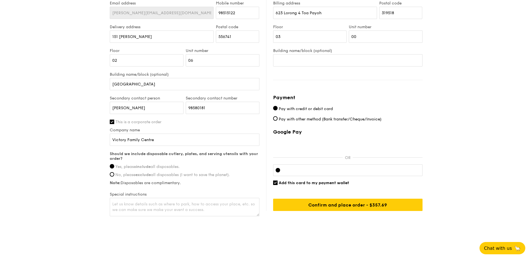
scroll to position [262, 0]
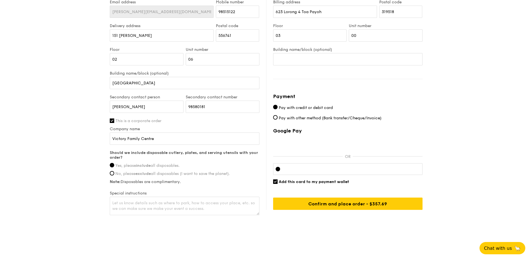
click at [296, 181] on span "Add this card to my payment wallet" at bounding box center [314, 181] width 70 height 5
click at [278, 181] on input "Add this card to my payment wallet" at bounding box center [275, 181] width 4 height 4
checkbox input "false"
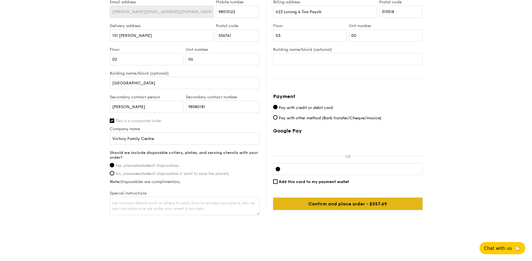
click at [312, 201] on input "Confirm and place order - $357.69" at bounding box center [347, 204] width 149 height 12
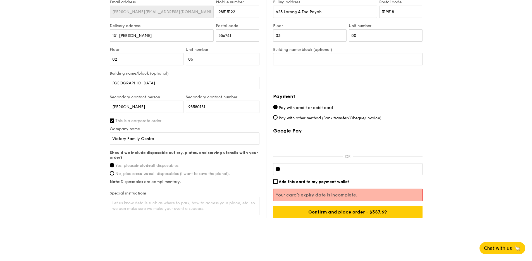
drag, startPoint x: 389, startPoint y: 181, endPoint x: 391, endPoint y: 179, distance: 3.4
click at [390, 180] on div "Add this card to my payment wallet" at bounding box center [347, 181] width 149 height 5
click at [404, 165] on div at bounding box center [347, 169] width 149 height 12
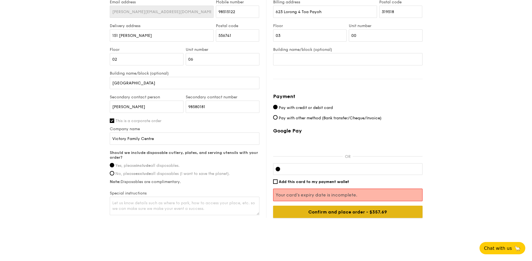
click at [363, 213] on input "Confirm and place order - $357.69" at bounding box center [347, 212] width 149 height 12
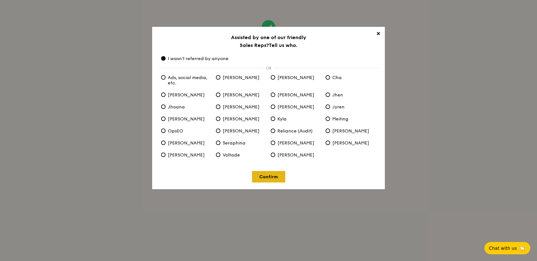
click at [267, 177] on link "Confirm" at bounding box center [268, 176] width 33 height 11
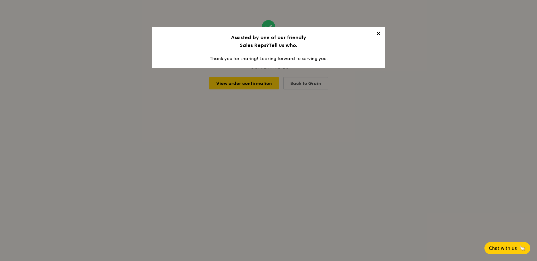
click at [377, 33] on span "✕" at bounding box center [378, 35] width 8 height 8
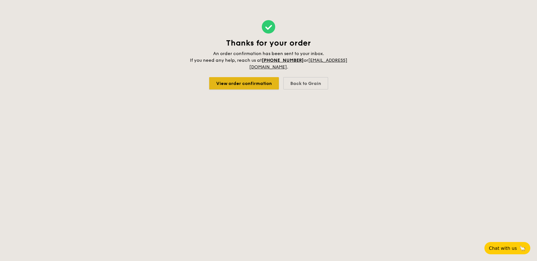
click at [262, 84] on link "View order confirmation" at bounding box center [244, 83] width 70 height 12
click at [306, 81] on div "Back to Grain" at bounding box center [305, 83] width 45 height 12
select select
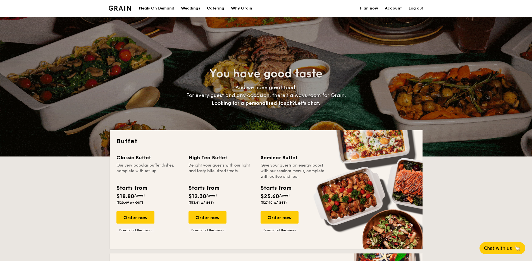
click at [401, 7] on link "Account" at bounding box center [393, 8] width 17 height 17
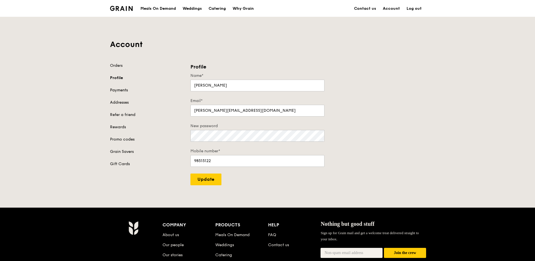
click at [125, 91] on link "Payments" at bounding box center [147, 90] width 74 height 6
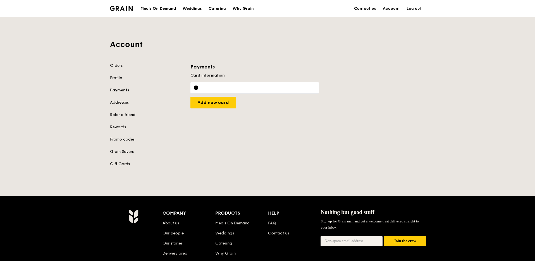
click at [117, 107] on div "Orders Profile Payments Addresses Refer a friend Rewards Promo codes Grain Save…" at bounding box center [147, 115] width 74 height 104
click at [119, 104] on link "Addresses" at bounding box center [147, 103] width 74 height 6
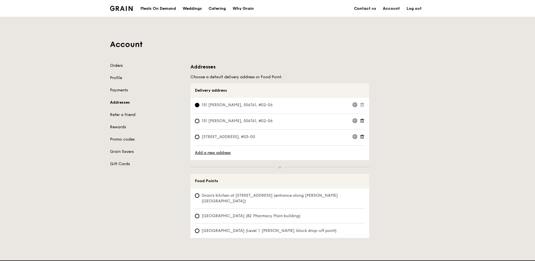
click at [113, 67] on link "Orders" at bounding box center [147, 66] width 74 height 6
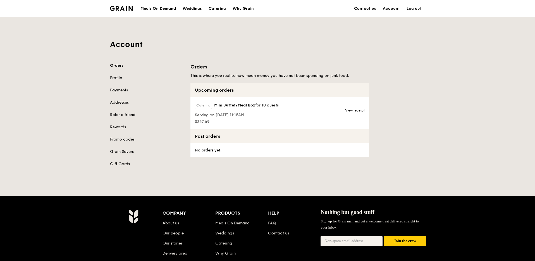
click at [437, 103] on div "Account Orders Profile Payments Addresses Refer a friend Rewards Promo codes Gr…" at bounding box center [267, 95] width 535 height 157
